Goal: Task Accomplishment & Management: Use online tool/utility

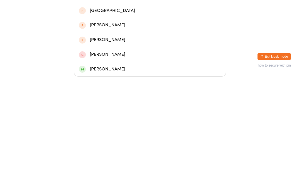
type input "Amb"
click at [95, 74] on div "[PERSON_NAME]" at bounding box center [150, 77] width 142 height 7
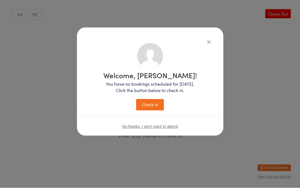
click at [150, 103] on button "Check in" at bounding box center [150, 104] width 28 height 11
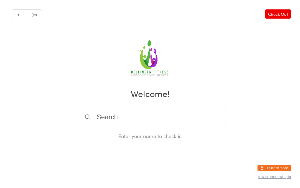
click at [123, 115] on input "search" at bounding box center [150, 117] width 152 height 21
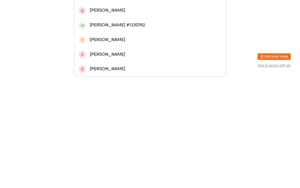
type input "[PERSON_NAME]"
click at [153, 45] on div "[PERSON_NAME]" at bounding box center [150, 48] width 142 height 7
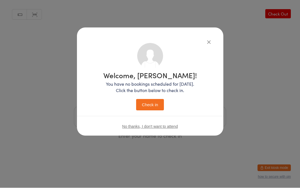
click at [152, 104] on button "Check in" at bounding box center [150, 104] width 28 height 11
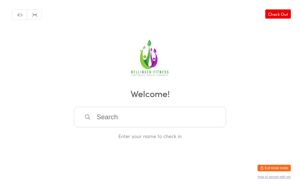
click at [105, 117] on input "search" at bounding box center [150, 117] width 152 height 21
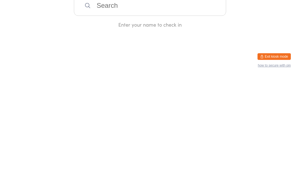
type input "A"
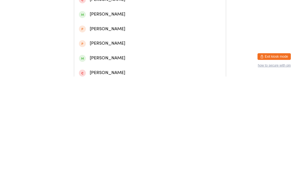
type input "[PERSON_NAME]"
click at [117, 24] on div "[PERSON_NAME]" at bounding box center [150, 23] width 152 height 15
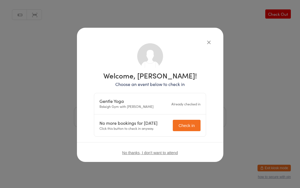
click at [185, 125] on button "Check in" at bounding box center [187, 125] width 28 height 11
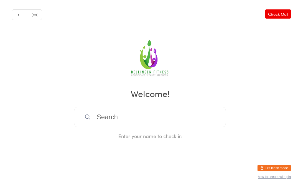
click at [111, 122] on input "search" at bounding box center [150, 117] width 152 height 21
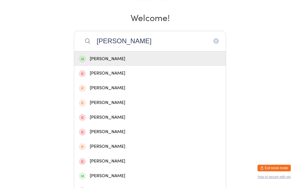
scroll to position [76, 0]
type input "[PERSON_NAME]"
click at [126, 63] on div "[PERSON_NAME] #1119292" at bounding box center [150, 59] width 142 height 7
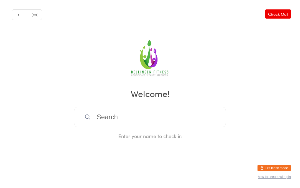
scroll to position [0, 0]
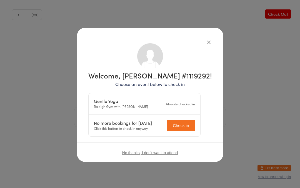
click at [277, 11] on div "Welcome, [PERSON_NAME] #1119292! Choose an event below to check in Gentle Yoga …" at bounding box center [150, 94] width 300 height 188
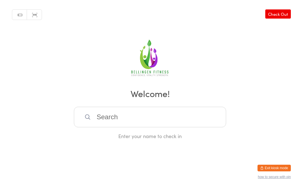
click at [103, 125] on input "search" at bounding box center [150, 117] width 152 height 21
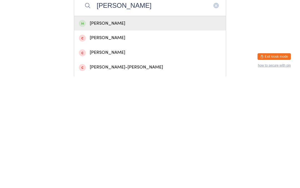
type input "[PERSON_NAME]"
click at [116, 131] on div "[PERSON_NAME]" at bounding box center [150, 134] width 142 height 7
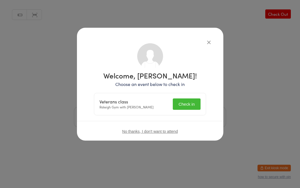
click at [191, 104] on button "Check in" at bounding box center [187, 104] width 28 height 11
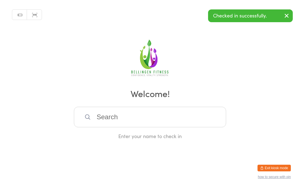
click at [142, 121] on input "search" at bounding box center [150, 117] width 152 height 21
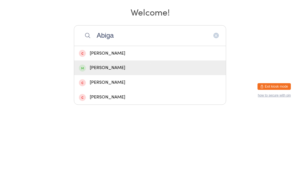
type input "Abiga"
click at [127, 142] on div "[PERSON_NAME]" at bounding box center [150, 149] width 152 height 15
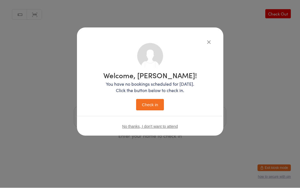
click at [146, 106] on button "Check in" at bounding box center [150, 104] width 28 height 11
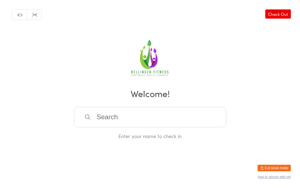
click at [128, 116] on input "search" at bounding box center [150, 117] width 152 height 21
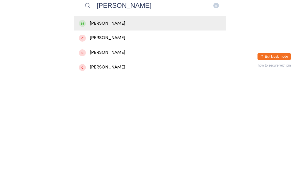
type input "[PERSON_NAME]"
click at [172, 131] on div "[PERSON_NAME]" at bounding box center [150, 134] width 142 height 7
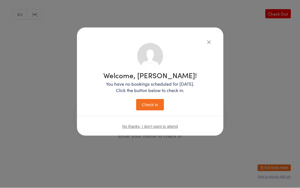
click at [147, 107] on button "Check in" at bounding box center [150, 104] width 28 height 11
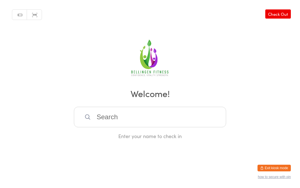
click at [109, 120] on input "search" at bounding box center [150, 117] width 152 height 21
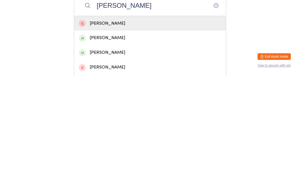
type input "[PERSON_NAME]"
click at [104, 146] on div "[PERSON_NAME]" at bounding box center [150, 149] width 142 height 7
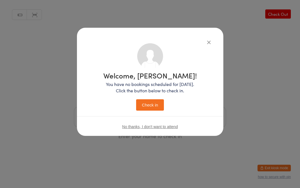
click at [147, 101] on button "Check in" at bounding box center [150, 104] width 28 height 11
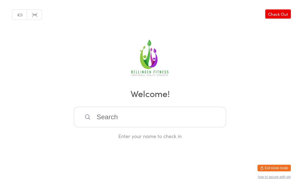
click at [94, 119] on input "search" at bounding box center [150, 117] width 152 height 21
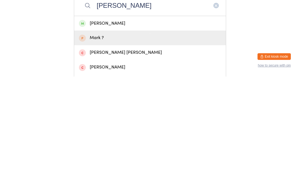
type input "[PERSON_NAME]"
click at [106, 146] on div "Mark ?" at bounding box center [150, 149] width 142 height 7
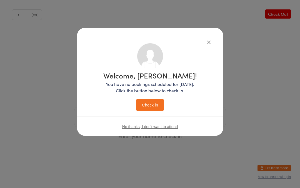
click at [206, 41] on icon "button" at bounding box center [209, 42] width 6 height 6
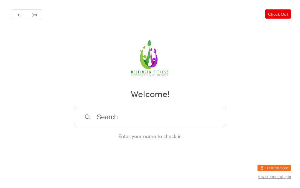
click at [96, 117] on input "search" at bounding box center [150, 117] width 152 height 21
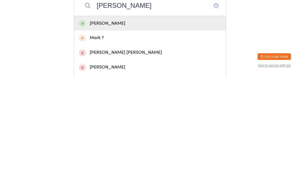
type input "[PERSON_NAME]"
click at [120, 131] on div "[PERSON_NAME]" at bounding box center [150, 134] width 142 height 7
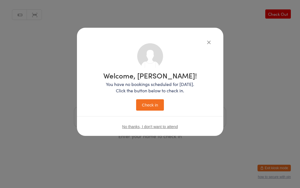
click at [147, 106] on button "Check in" at bounding box center [150, 104] width 28 height 11
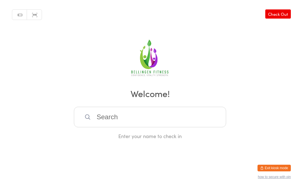
click at [139, 127] on input "search" at bounding box center [150, 117] width 152 height 21
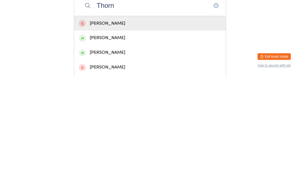
type input "Thorn"
click at [109, 160] on div "[PERSON_NAME]" at bounding box center [150, 163] width 142 height 7
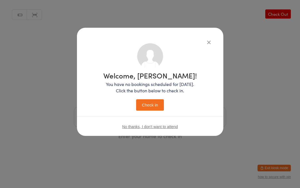
click at [152, 110] on button "Check in" at bounding box center [150, 104] width 28 height 11
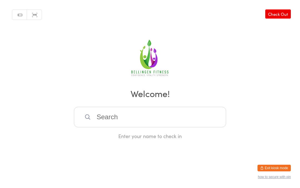
click at [102, 124] on input "search" at bounding box center [150, 117] width 152 height 21
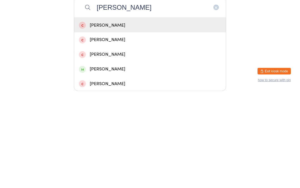
scroll to position [18, 0]
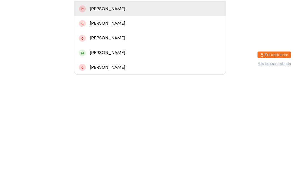
type input "[PERSON_NAME]"
click at [124, 162] on div "[PERSON_NAME]" at bounding box center [150, 165] width 142 height 7
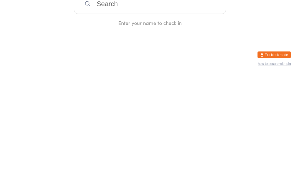
scroll to position [0, 0]
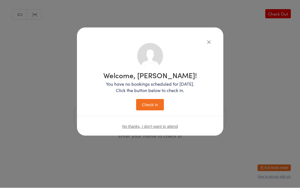
click at [149, 105] on button "Check in" at bounding box center [150, 104] width 28 height 11
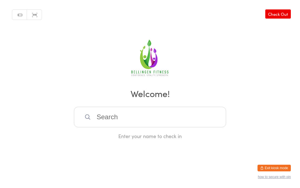
click at [105, 126] on input "search" at bounding box center [150, 117] width 152 height 21
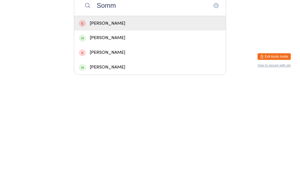
type input "Somm"
click at [102, 175] on div "[PERSON_NAME]" at bounding box center [150, 178] width 142 height 7
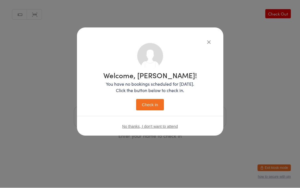
click at [145, 104] on button "Check in" at bounding box center [150, 104] width 28 height 11
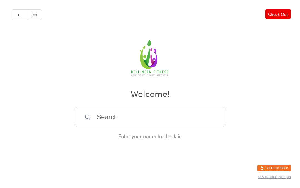
click at [135, 113] on input "search" at bounding box center [150, 117] width 152 height 21
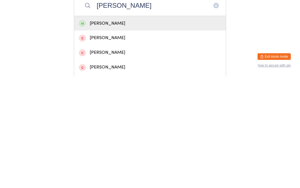
type input "[PERSON_NAME]"
click at [143, 128] on div "[PERSON_NAME]" at bounding box center [150, 135] width 152 height 15
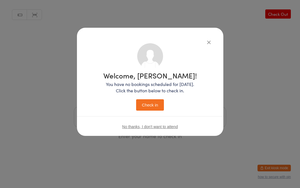
click at [155, 105] on button "Check in" at bounding box center [150, 104] width 28 height 11
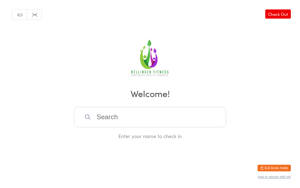
click at [131, 123] on input "search" at bounding box center [150, 117] width 152 height 21
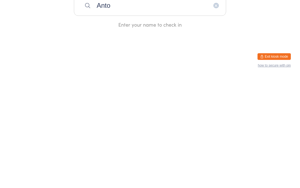
type input "[PERSON_NAME]"
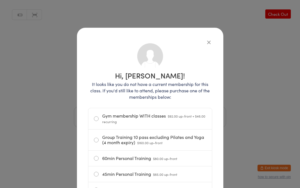
click at [208, 43] on icon "button" at bounding box center [209, 42] width 6 height 6
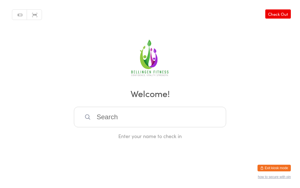
click at [145, 125] on input "search" at bounding box center [150, 117] width 152 height 21
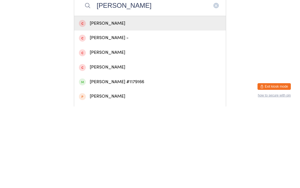
scroll to position [31, 0]
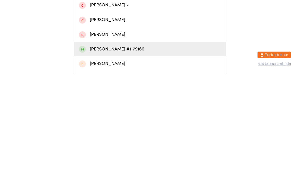
type input "[PERSON_NAME]"
click at [123, 159] on div "[PERSON_NAME] #1179166" at bounding box center [150, 162] width 142 height 7
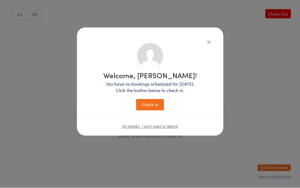
click at [152, 107] on button "Check in" at bounding box center [150, 104] width 28 height 11
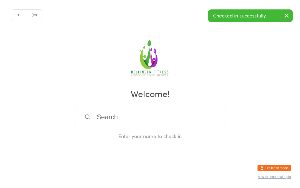
click at [137, 124] on input "search" at bounding box center [150, 117] width 152 height 21
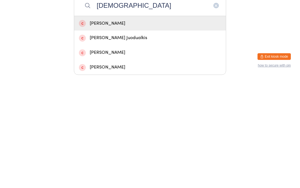
scroll to position [4, 0]
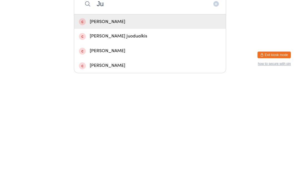
type input "J"
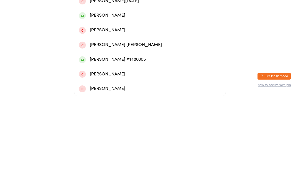
scroll to position [74, 0]
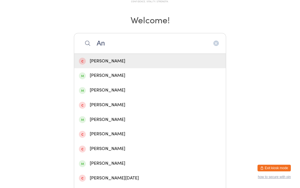
type input "A"
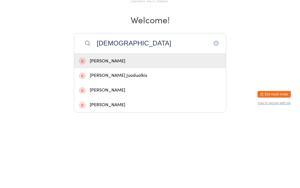
scroll to position [4, 0]
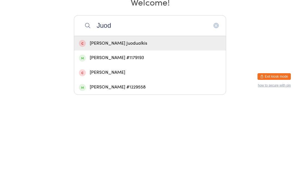
type input "Juod"
click at [126, 146] on div "[PERSON_NAME] #1179193" at bounding box center [150, 149] width 142 height 7
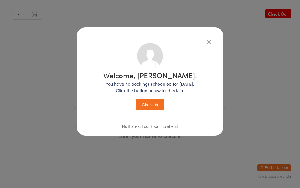
click at [152, 106] on button "Check in" at bounding box center [150, 104] width 28 height 11
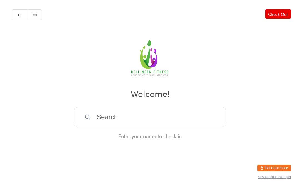
click at [132, 121] on input "search" at bounding box center [150, 117] width 152 height 21
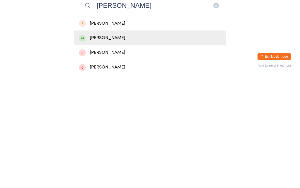
type input "[PERSON_NAME]"
click at [112, 146] on div "[PERSON_NAME]" at bounding box center [150, 149] width 142 height 7
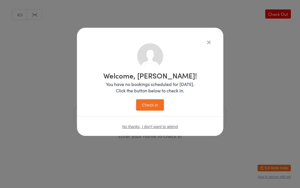
click at [150, 105] on button "Check in" at bounding box center [150, 104] width 28 height 11
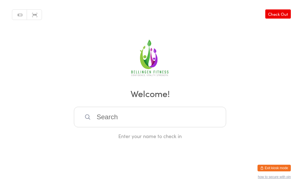
click at [100, 107] on div "Manual search Scanner input Check Out Welcome! Enter your name to check in" at bounding box center [150, 70] width 300 height 140
click at [100, 117] on input "search" at bounding box center [150, 117] width 152 height 21
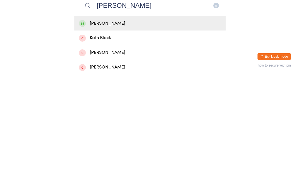
type input "[PERSON_NAME]"
click at [125, 131] on div "[PERSON_NAME]" at bounding box center [150, 134] width 142 height 7
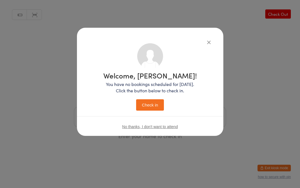
click at [144, 106] on button "Check in" at bounding box center [150, 104] width 28 height 11
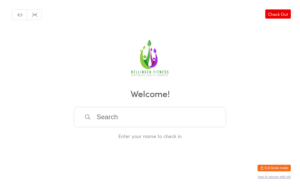
click at [156, 116] on input "search" at bounding box center [150, 117] width 152 height 21
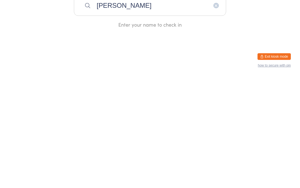
type input "[PERSON_NAME]"
click at [213, 53] on html "You have now entered Kiosk Mode. Members will be able to check themselves in us…" at bounding box center [150, 94] width 300 height 188
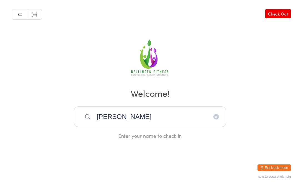
click at [186, 120] on input "[PERSON_NAME]" at bounding box center [150, 117] width 152 height 21
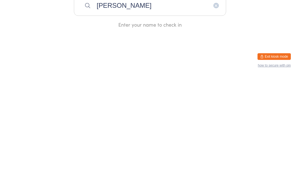
click at [196, 53] on html "You have now entered Kiosk Mode. Members will be able to check themselves in us…" at bounding box center [150, 94] width 300 height 188
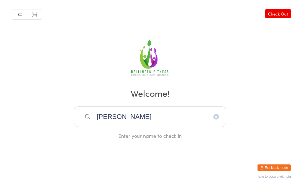
click at [153, 115] on input "[PERSON_NAME]" at bounding box center [150, 117] width 152 height 21
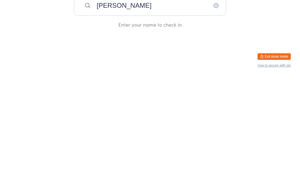
click at [283, 165] on button "Exit kiosk mode" at bounding box center [273, 168] width 33 height 7
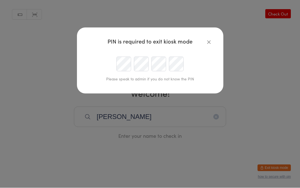
click at [211, 39] on button "button" at bounding box center [208, 42] width 7 height 7
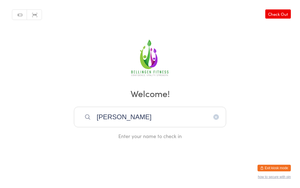
click at [208, 40] on div "Manual search Scanner input Check Out Welcome! [PERSON_NAME] Enter your name to…" at bounding box center [150, 70] width 300 height 140
click at [263, 60] on div "Manual search Scanner input Check Out Welcome! [PERSON_NAME] Enter your name to…" at bounding box center [150, 70] width 300 height 140
click at [214, 119] on icon "button" at bounding box center [216, 117] width 4 height 4
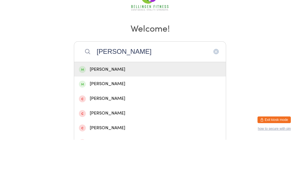
scroll to position [17, 0]
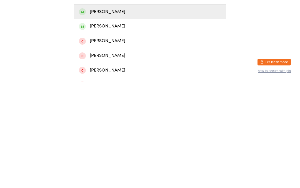
type input "[PERSON_NAME]"
click at [135, 114] on div "[PERSON_NAME]" at bounding box center [150, 117] width 142 height 7
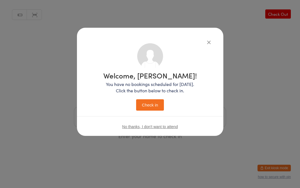
click at [153, 107] on button "Check in" at bounding box center [150, 104] width 28 height 11
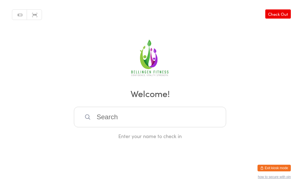
click at [100, 122] on input "search" at bounding box center [150, 117] width 152 height 21
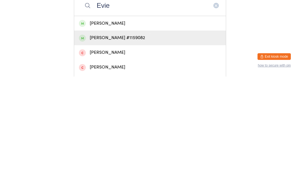
type input "Evie"
click at [112, 146] on div "[PERSON_NAME] #1159082" at bounding box center [150, 149] width 142 height 7
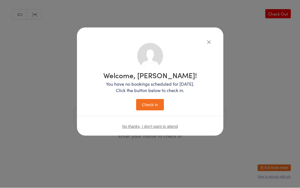
click at [152, 104] on button "Check in" at bounding box center [150, 104] width 28 height 11
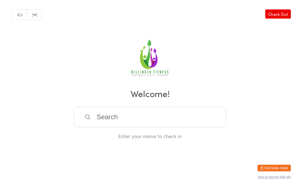
click at [279, 14] on link "Check Out" at bounding box center [278, 13] width 26 height 9
click at [131, 118] on input "search" at bounding box center [150, 117] width 152 height 21
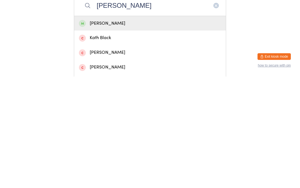
type input "[PERSON_NAME]"
click at [123, 131] on div "[PERSON_NAME]" at bounding box center [150, 134] width 142 height 7
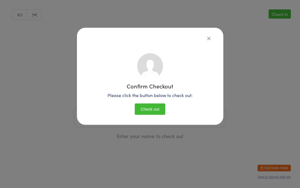
click at [147, 108] on button "Check out" at bounding box center [150, 109] width 31 height 11
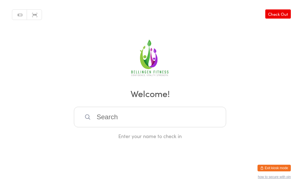
click at [117, 121] on input "search" at bounding box center [150, 117] width 152 height 21
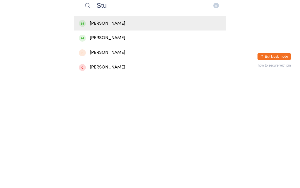
type input "Stu"
click at [99, 131] on div "[PERSON_NAME]" at bounding box center [150, 134] width 142 height 7
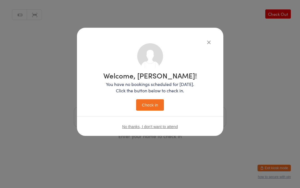
click at [149, 109] on button "Check in" at bounding box center [150, 104] width 28 height 11
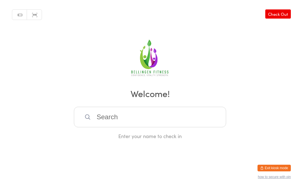
click at [113, 117] on input "search" at bounding box center [150, 117] width 152 height 21
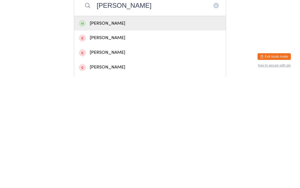
type input "[PERSON_NAME]"
click at [124, 131] on div "[PERSON_NAME]" at bounding box center [150, 134] width 142 height 7
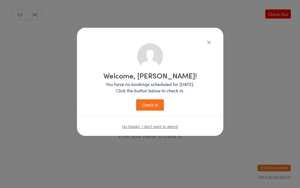
click at [153, 104] on button "Check in" at bounding box center [150, 104] width 28 height 11
